Goal: Transaction & Acquisition: Purchase product/service

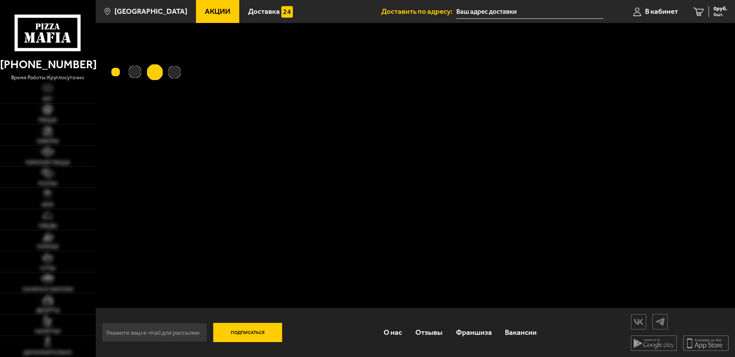
type input "[STREET_ADDRESS]"
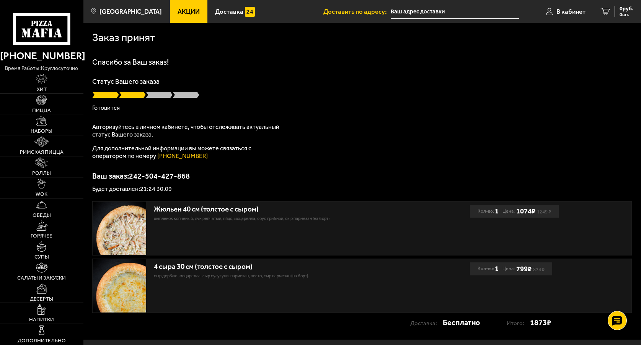
click at [349, 64] on h1 "Спасибо за Ваш заказ!" at bounding box center [362, 62] width 540 height 8
click at [343, 141] on div "Спасибо за Ваш заказ! Статус Вашего заказа Готовится Авторизуйтесь в личном каб…" at bounding box center [362, 125] width 540 height 134
click at [360, 150] on div "Спасибо за Ваш заказ! Статус Вашего заказа Готовится Авторизуйтесь в личном каб…" at bounding box center [362, 125] width 540 height 134
drag, startPoint x: 277, startPoint y: 94, endPoint x: 273, endPoint y: 93, distance: 4.3
click at [277, 94] on div at bounding box center [362, 95] width 540 height 8
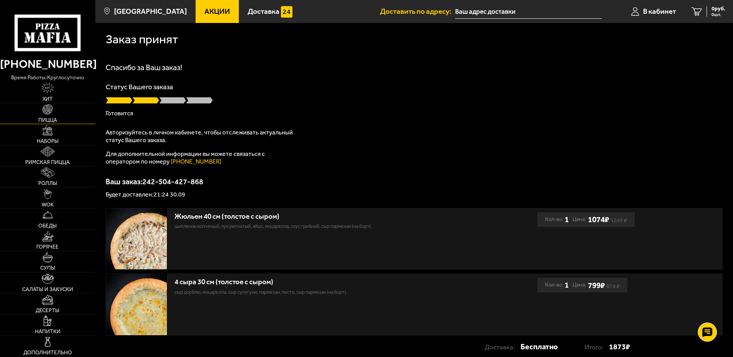
click at [50, 104] on span "Пицца" at bounding box center [47, 120] width 19 height 5
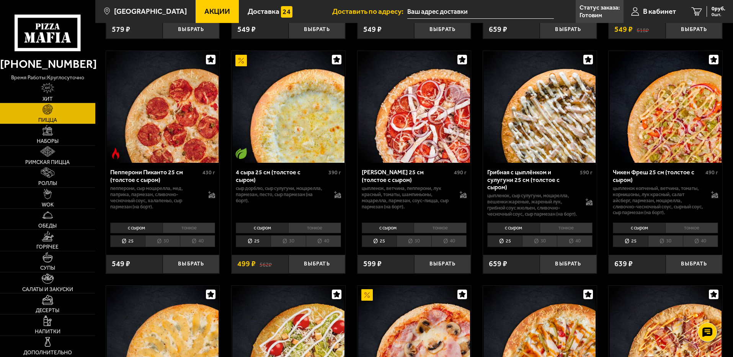
scroll to position [503, 0]
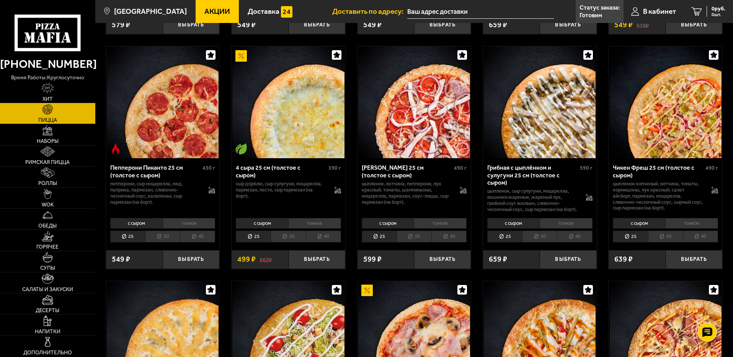
click at [269, 104] on li "40" at bounding box center [574, 236] width 35 height 12
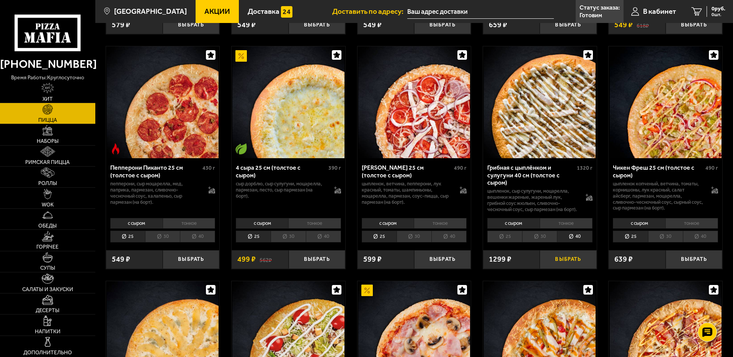
click at [269, 104] on button "Выбрать" at bounding box center [568, 259] width 57 height 19
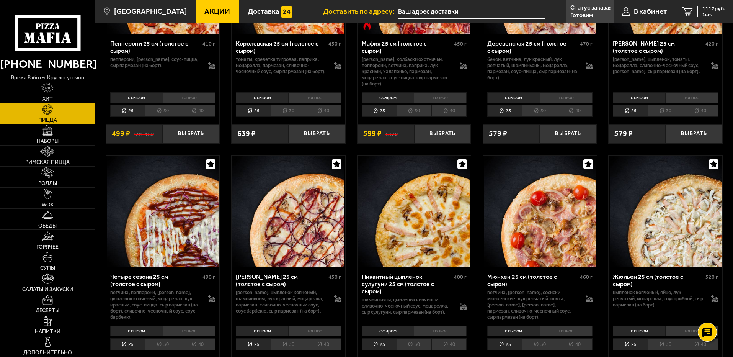
scroll to position [1192, 0]
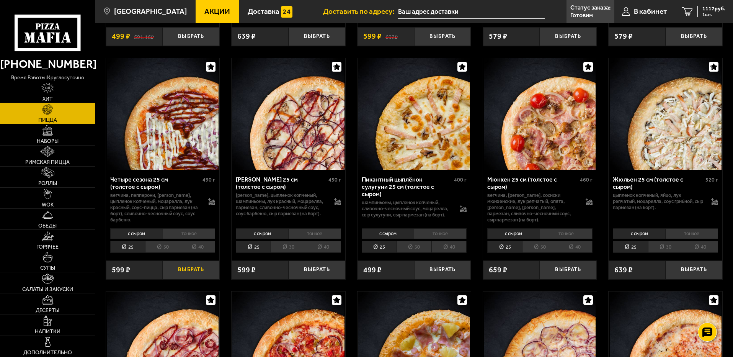
click at [204, 104] on button "Выбрать" at bounding box center [191, 269] width 57 height 19
click at [269, 10] on span "1632 руб." at bounding box center [713, 8] width 23 height 5
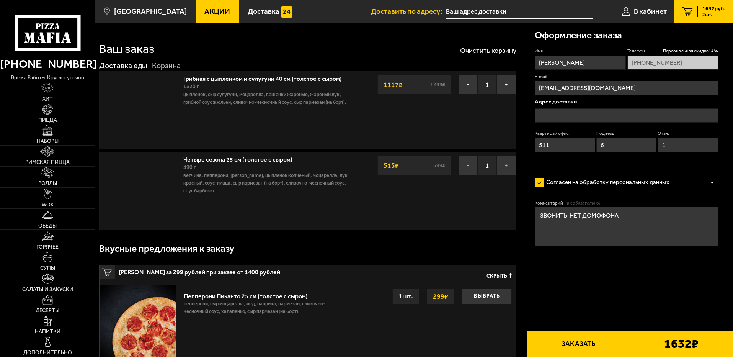
type input "[STREET_ADDRESS]"
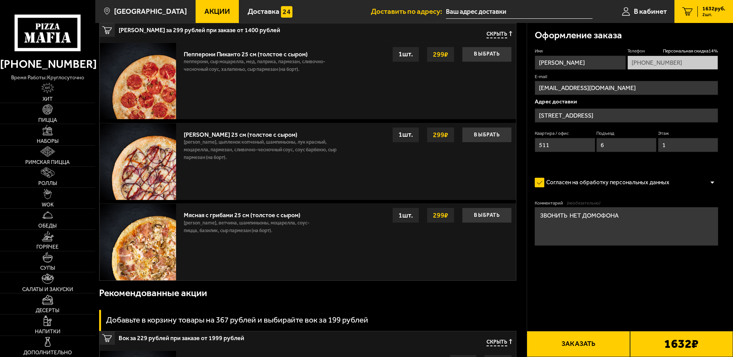
scroll to position [268, 0]
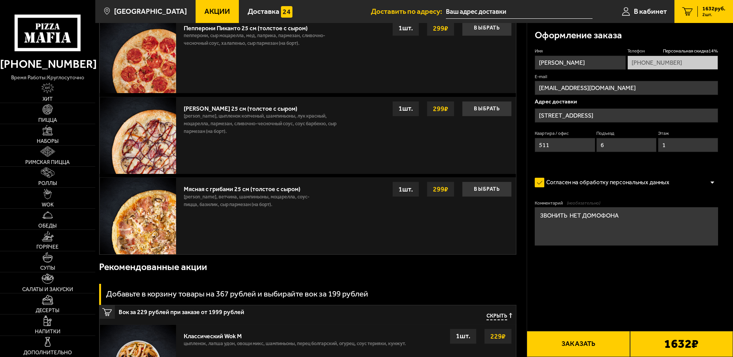
click at [269, 60] on input "[PERSON_NAME]" at bounding box center [580, 63] width 91 height 14
type input "В"
type input "Y"
type input "[PERSON_NAME]"
click at [269, 104] on textarea "ЗВОНИТЬ НЕТ ДОМОФОНА" at bounding box center [626, 226] width 183 height 38
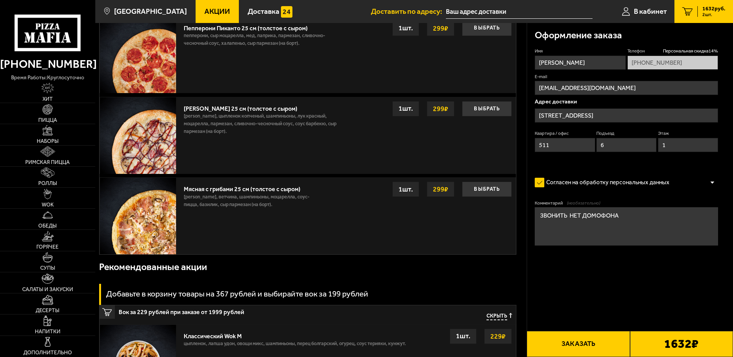
click at [269, 104] on div "Оформление заказа Имя [PERSON_NAME] Телефон Персональная скидка 14 % [PHONE_NUM…" at bounding box center [630, 255] width 206 height 1000
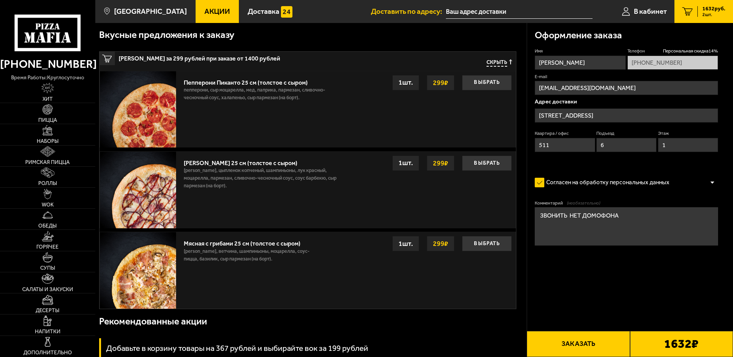
scroll to position [230, 0]
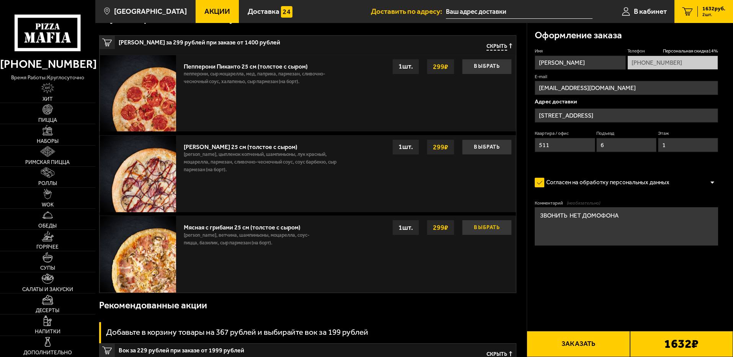
click at [269, 104] on button "Выбрать" at bounding box center [487, 227] width 50 height 15
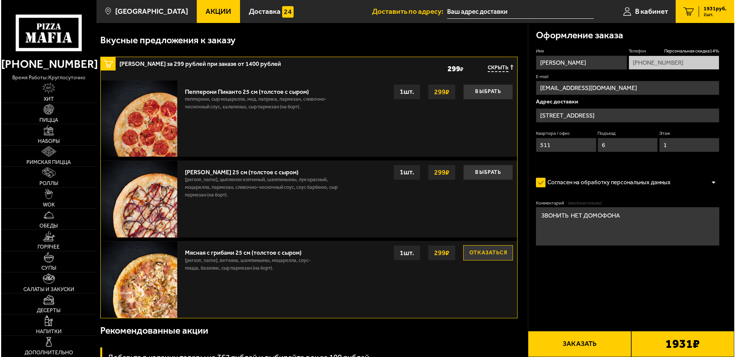
scroll to position [77, 0]
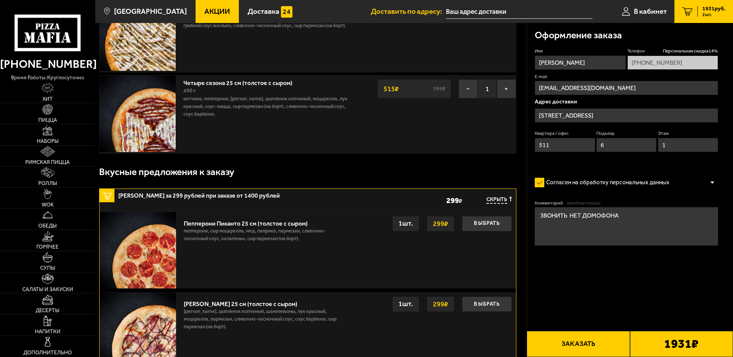
click at [269, 104] on button "Заказать" at bounding box center [578, 344] width 103 height 26
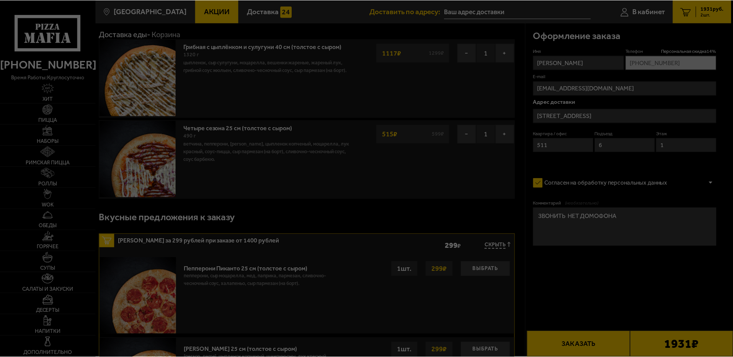
scroll to position [0, 0]
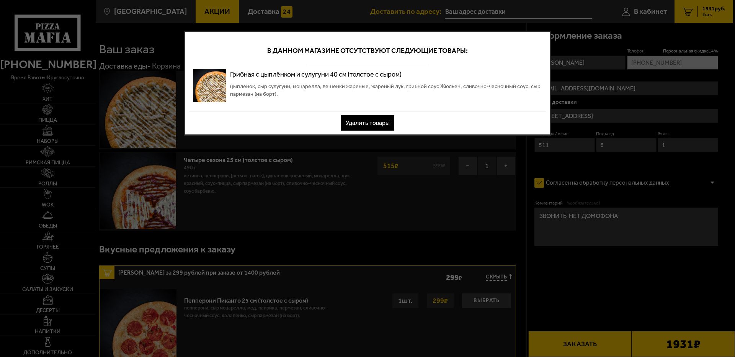
click at [269, 104] on button "Удалить товары" at bounding box center [367, 122] width 53 height 15
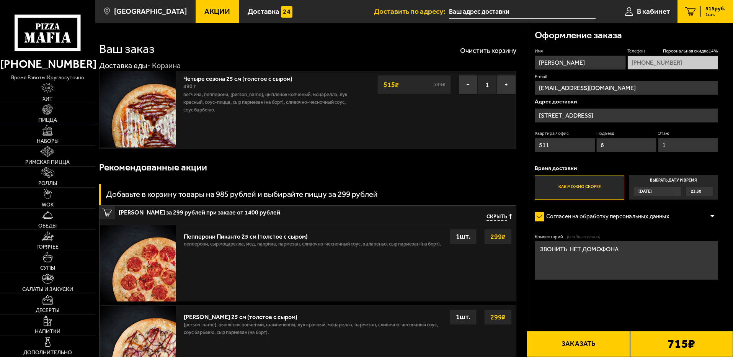
click at [45, 104] on span "Пицца" at bounding box center [47, 120] width 19 height 5
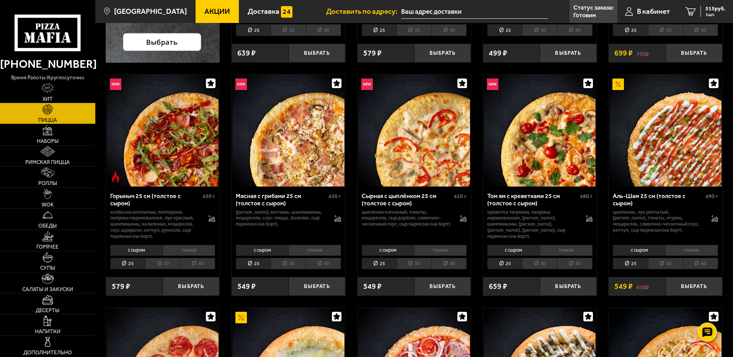
scroll to position [306, 0]
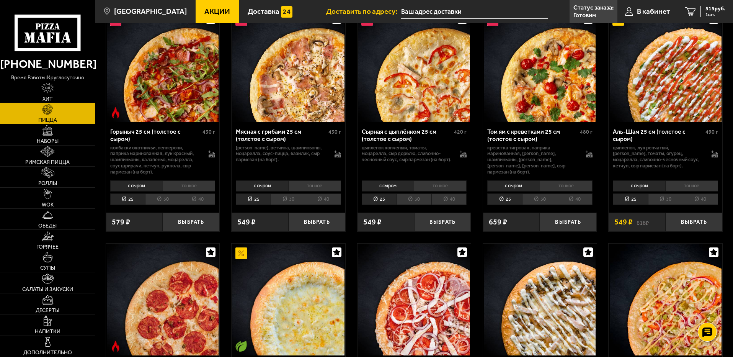
click at [269, 104] on li "40" at bounding box center [574, 199] width 35 height 12
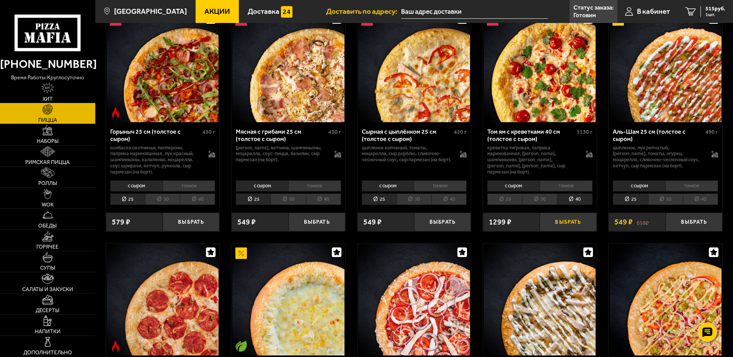
click at [269, 104] on button "Выбрать" at bounding box center [568, 221] width 57 height 19
click at [269, 9] on span "1632 руб." at bounding box center [713, 8] width 23 height 5
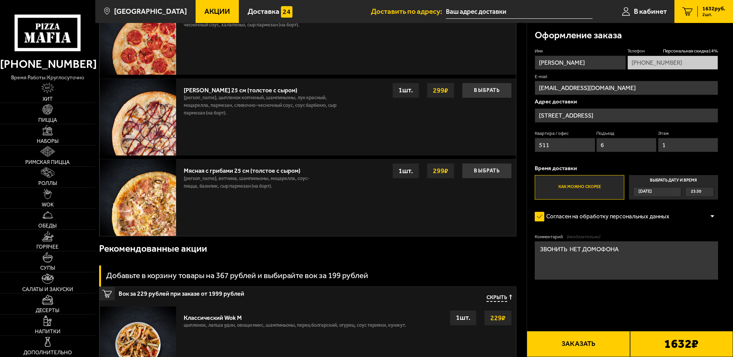
scroll to position [306, 0]
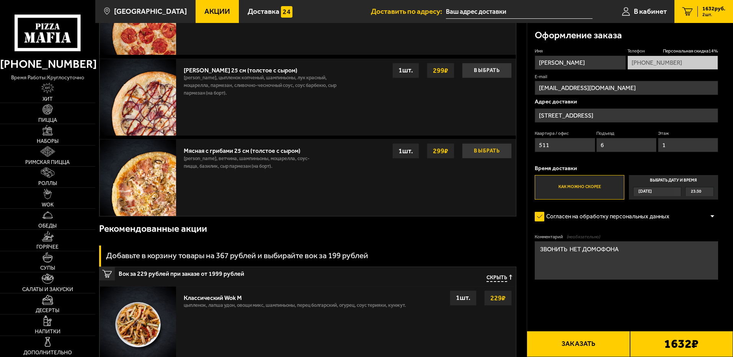
click at [269, 104] on button "Выбрать" at bounding box center [487, 150] width 50 height 15
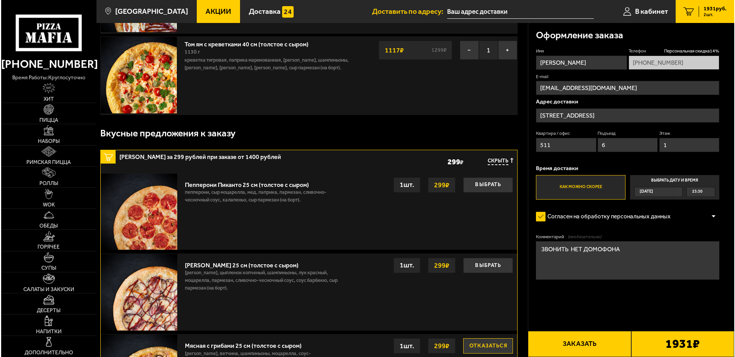
scroll to position [115, 0]
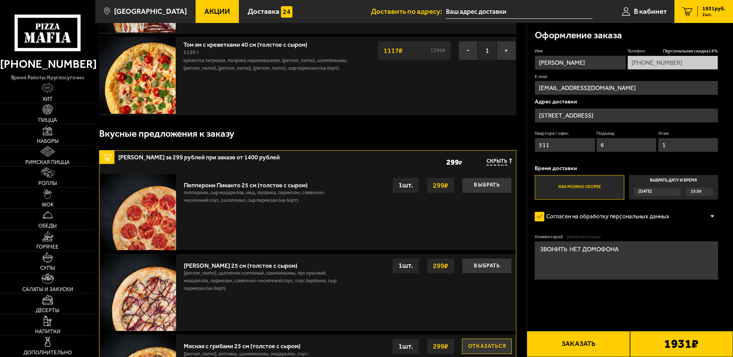
click at [269, 104] on button "Заказать" at bounding box center [578, 344] width 103 height 26
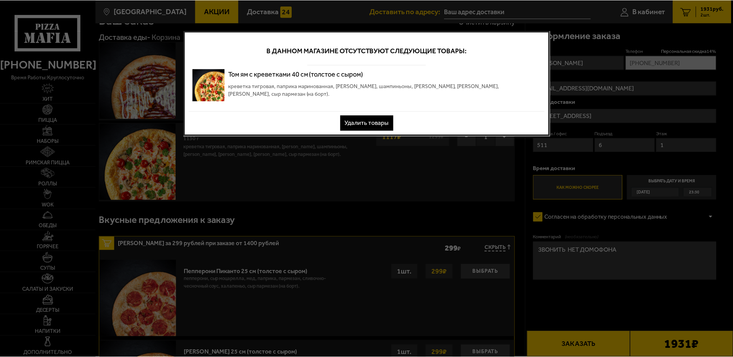
scroll to position [0, 0]
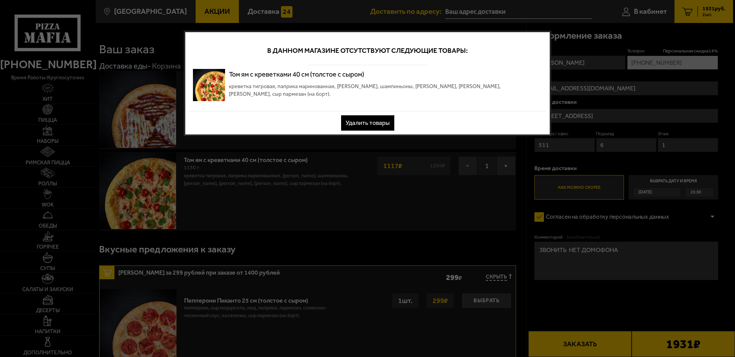
click at [269, 104] on button "Удалить товары" at bounding box center [367, 122] width 53 height 15
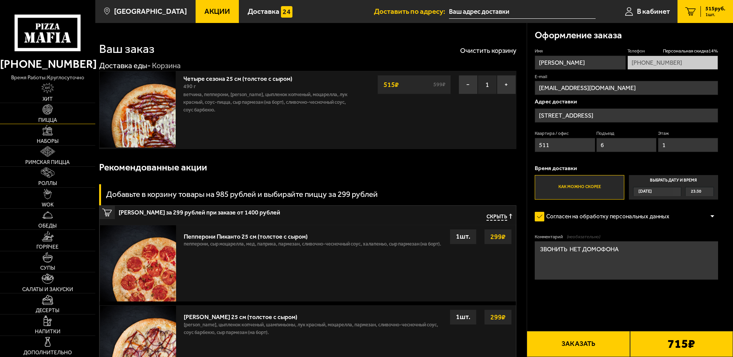
click at [51, 104] on img at bounding box center [47, 109] width 10 height 10
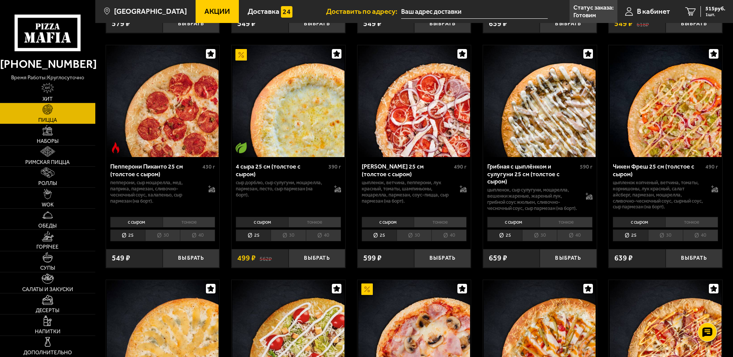
scroll to position [536, 0]
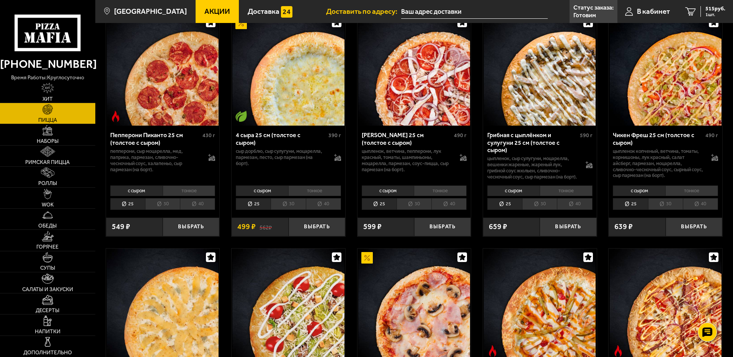
click at [269, 104] on li "40" at bounding box center [323, 204] width 35 height 12
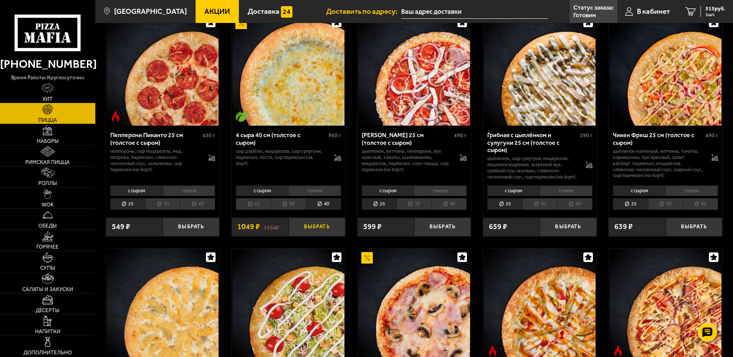
click at [269, 104] on button "Выбрать" at bounding box center [317, 226] width 57 height 19
click at [269, 8] on span "1564 руб." at bounding box center [713, 8] width 23 height 5
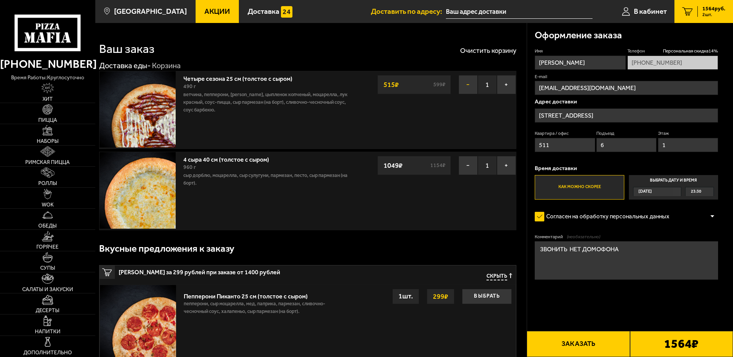
click at [269, 85] on button "−" at bounding box center [468, 84] width 19 height 19
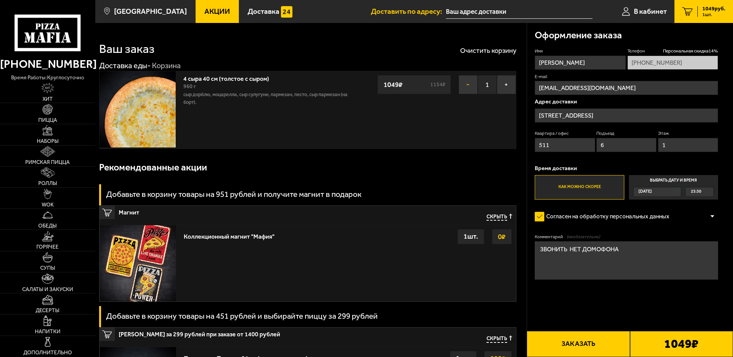
click at [269, 88] on button "−" at bounding box center [468, 84] width 19 height 19
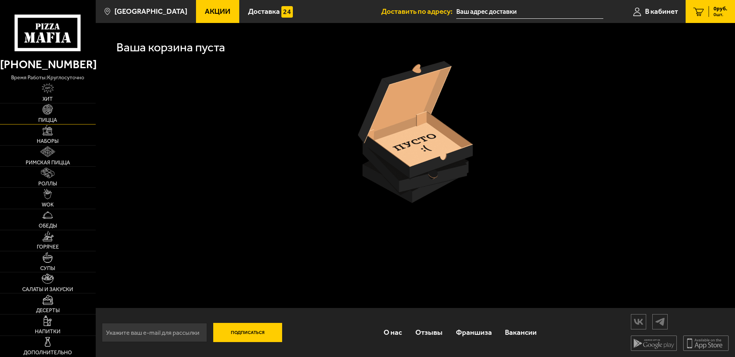
click at [56, 104] on link "Пицца" at bounding box center [48, 113] width 96 height 21
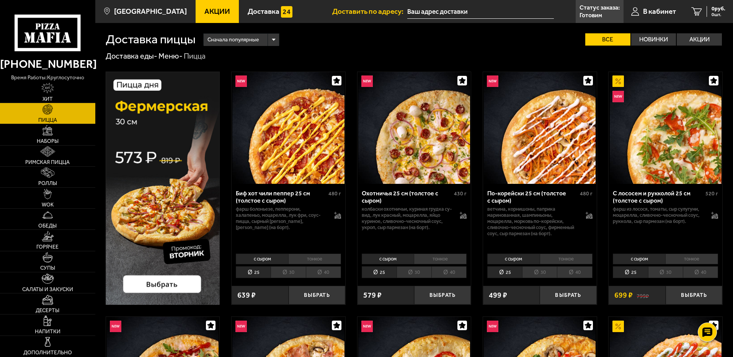
click at [269, 104] on li "40" at bounding box center [323, 272] width 35 height 12
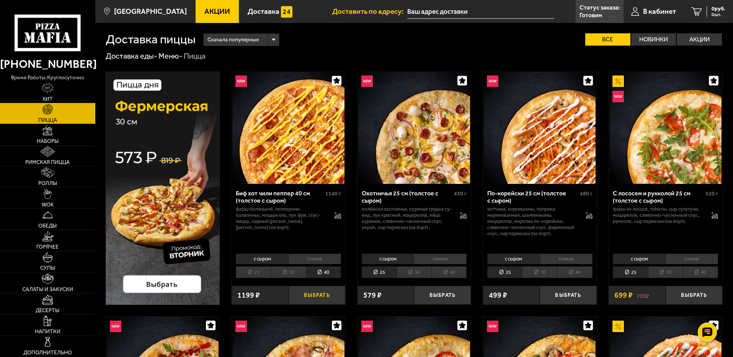
click at [269, 104] on button "Выбрать" at bounding box center [317, 295] width 57 height 19
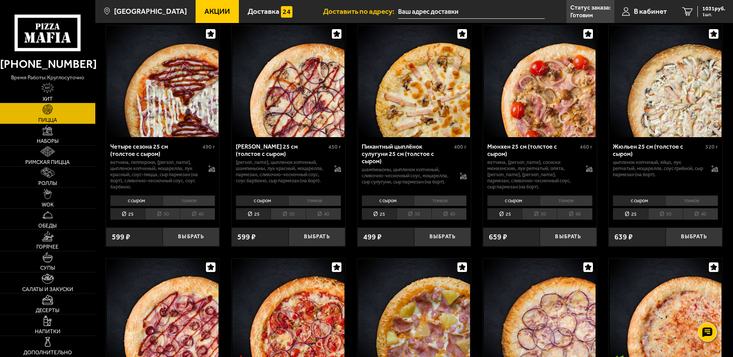
scroll to position [1225, 0]
click at [269, 104] on li "40" at bounding box center [700, 214] width 35 height 12
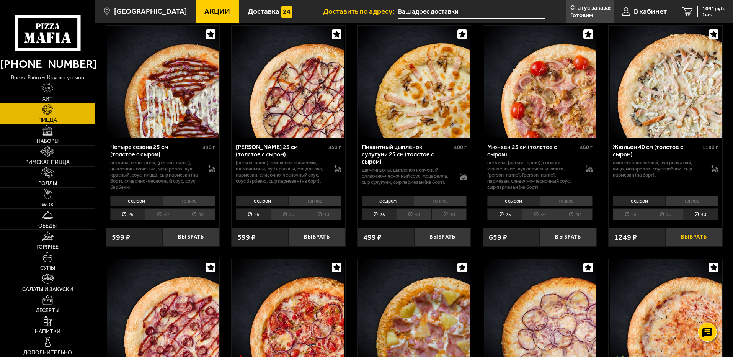
click at [269, 104] on button "Выбрать" at bounding box center [694, 237] width 57 height 19
click at [269, 11] on span "2105 руб." at bounding box center [713, 8] width 23 height 5
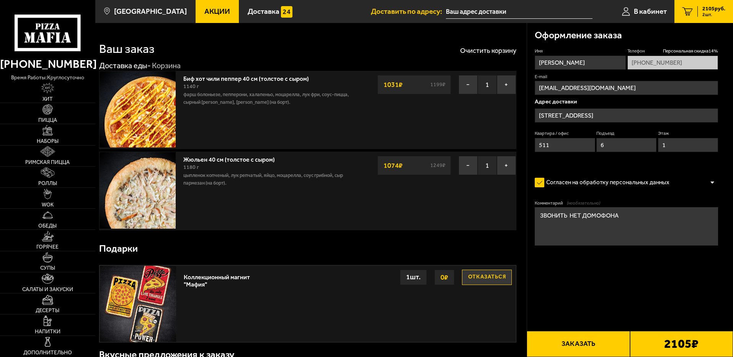
click at [269, 104] on button "Заказать" at bounding box center [578, 344] width 103 height 26
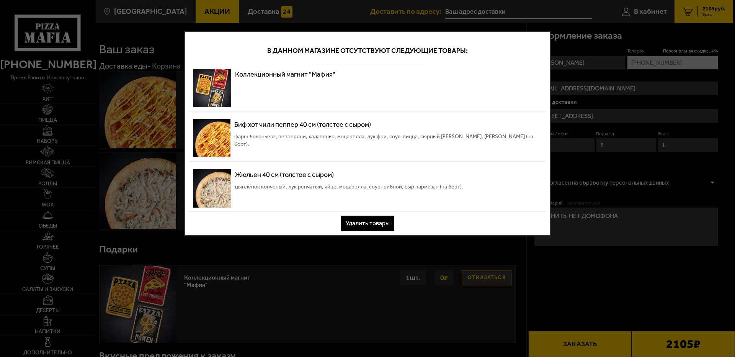
click at [269, 104] on button "Удалить товары" at bounding box center [367, 223] width 53 height 15
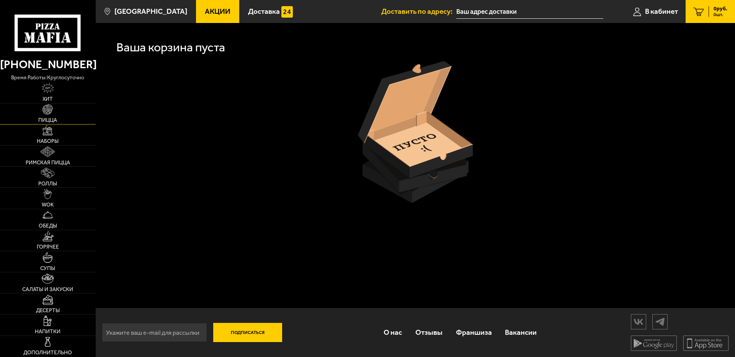
click at [45, 104] on link "Пицца" at bounding box center [48, 113] width 96 height 21
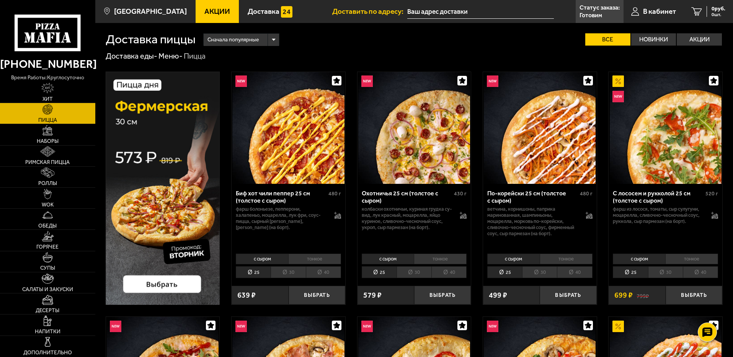
click at [269, 104] on li "40" at bounding box center [323, 272] width 35 height 12
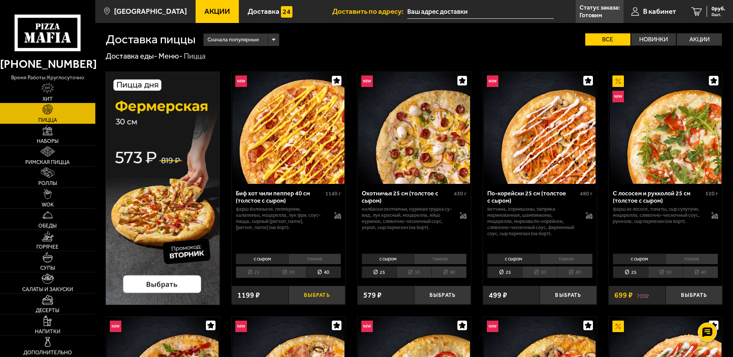
click at [269, 104] on button "Выбрать" at bounding box center [317, 295] width 57 height 19
click at [269, 104] on li "40" at bounding box center [700, 272] width 35 height 12
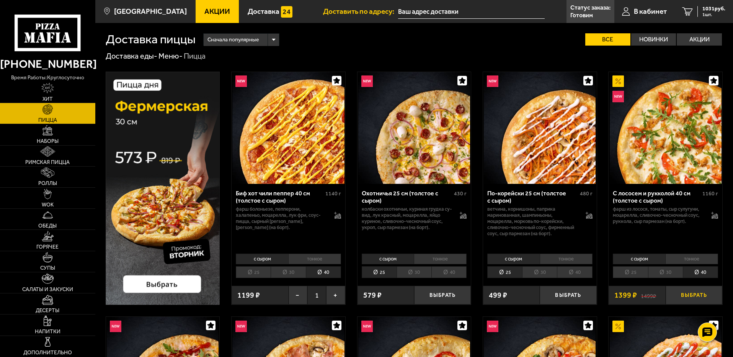
click at [269, 104] on button "Выбрать" at bounding box center [694, 295] width 57 height 19
click at [269, 104] on button "−" at bounding box center [298, 295] width 19 height 19
click at [269, 104] on li "30" at bounding box center [288, 272] width 35 height 12
click at [269, 104] on button "Выбрать" at bounding box center [317, 295] width 57 height 19
click at [269, 10] on span "2215 руб." at bounding box center [713, 8] width 23 height 5
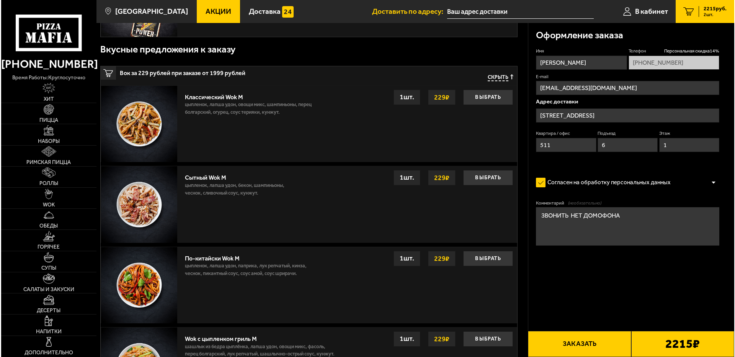
scroll to position [306, 0]
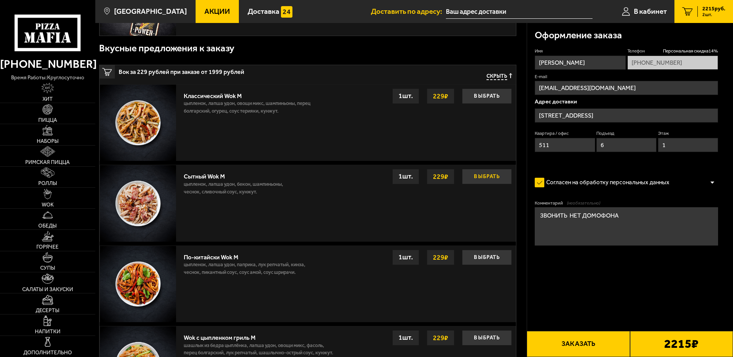
click at [269, 104] on button "Выбрать" at bounding box center [487, 176] width 50 height 15
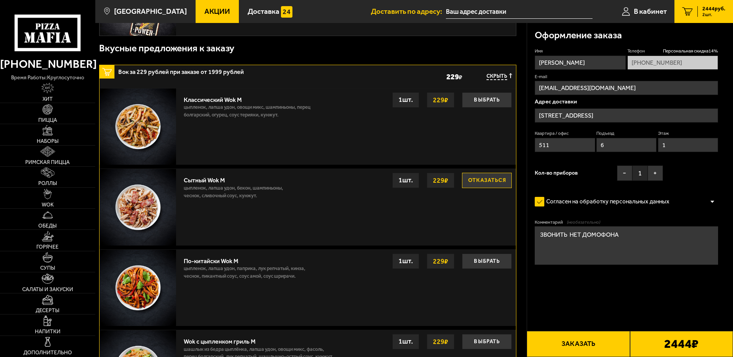
click at [269, 104] on button "Заказать" at bounding box center [578, 344] width 103 height 26
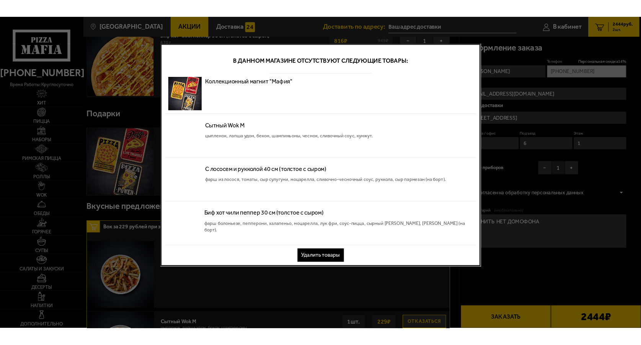
scroll to position [0, 0]
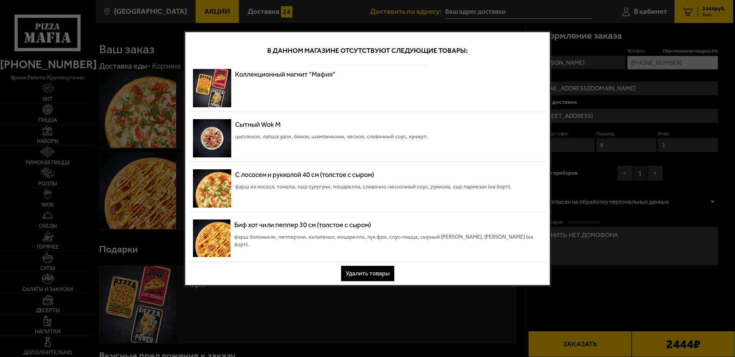
click at [269, 104] on button "Удалить товары" at bounding box center [367, 273] width 53 height 15
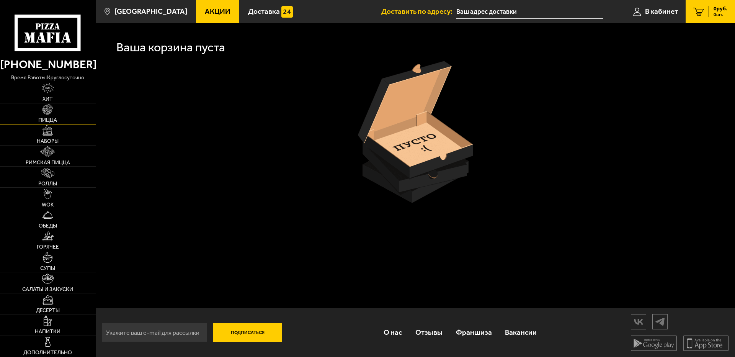
click at [44, 104] on img at bounding box center [47, 109] width 10 height 10
